Goal: Find specific page/section: Find specific page/section

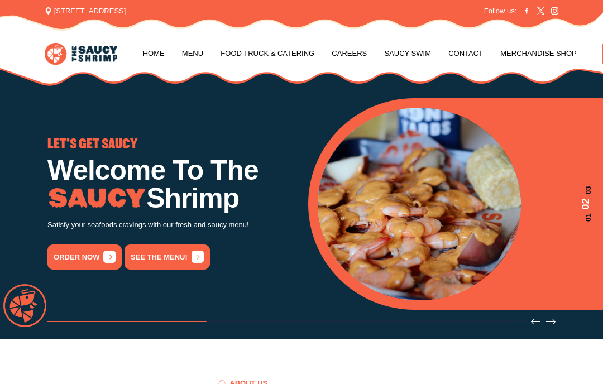
click at [200, 53] on link "Menu" at bounding box center [192, 53] width 21 height 42
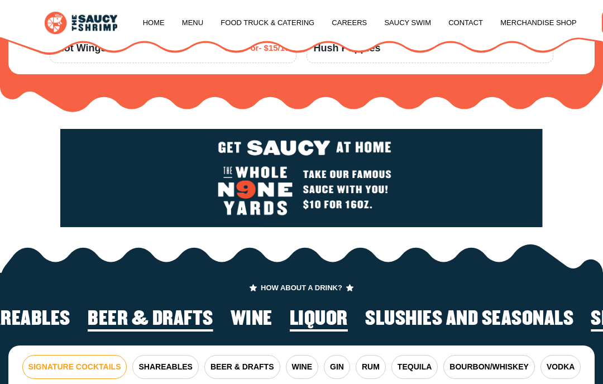
scroll to position [1305, 0]
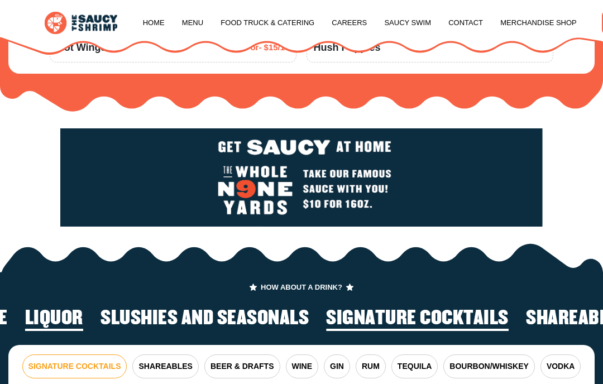
click at [568, 187] on div at bounding box center [301, 178] width 603 height 132
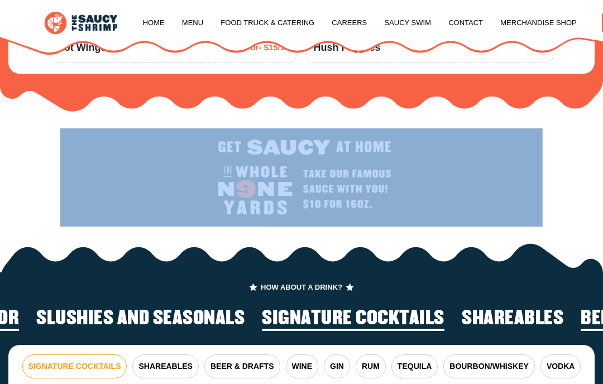
click at [560, 203] on div at bounding box center [301, 178] width 603 height 132
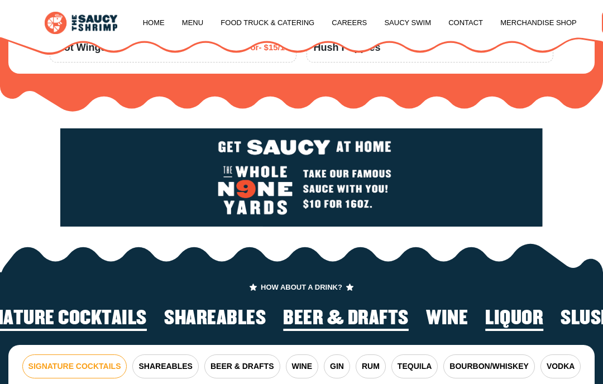
click at [423, 366] on span "TEQUILA" at bounding box center [415, 367] width 34 height 12
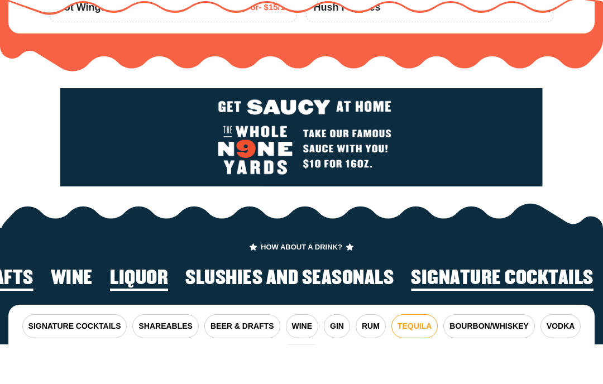
scroll to position [1345, 0]
